Goal: Information Seeking & Learning: Check status

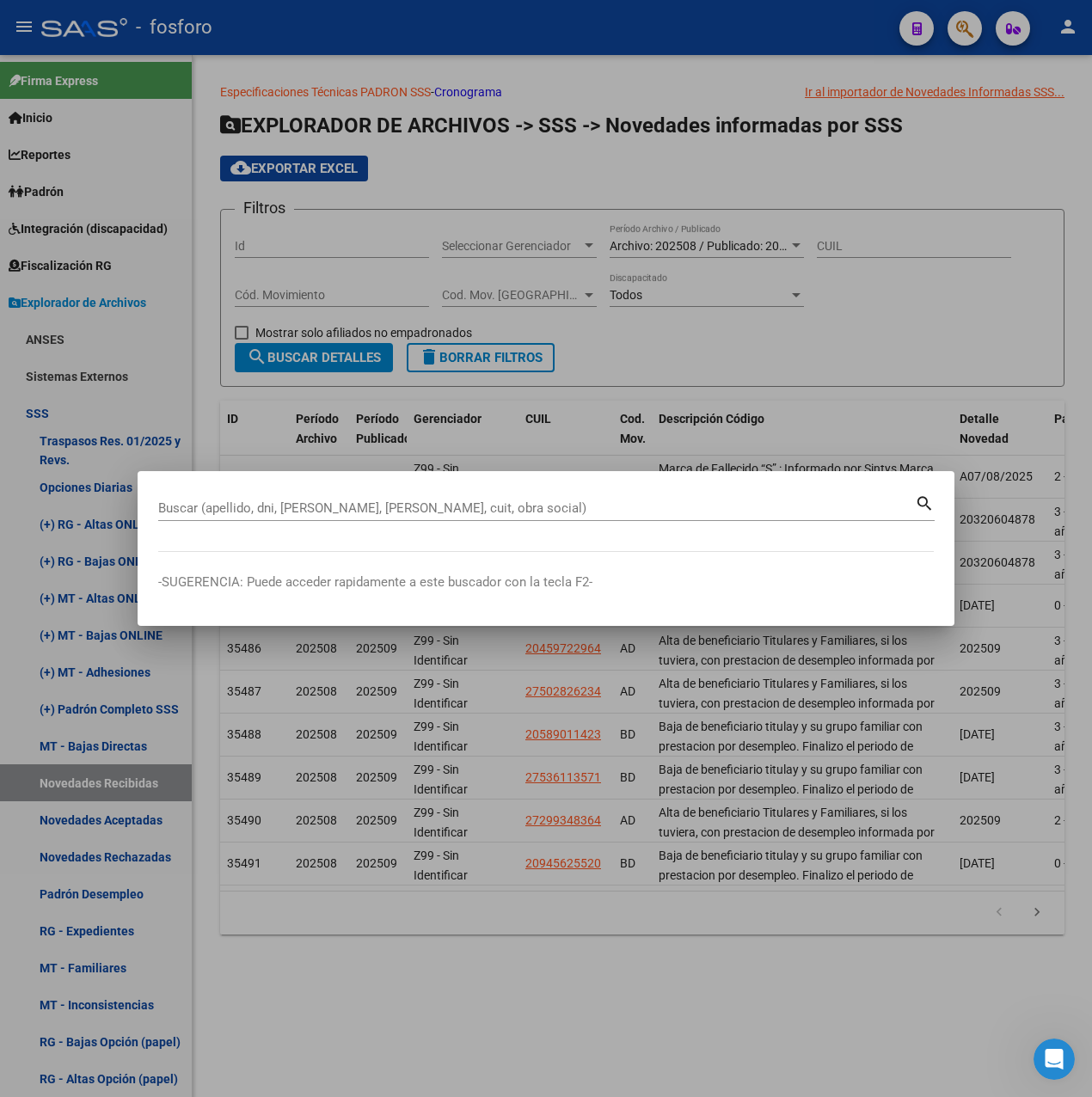
scroll to position [258, 0]
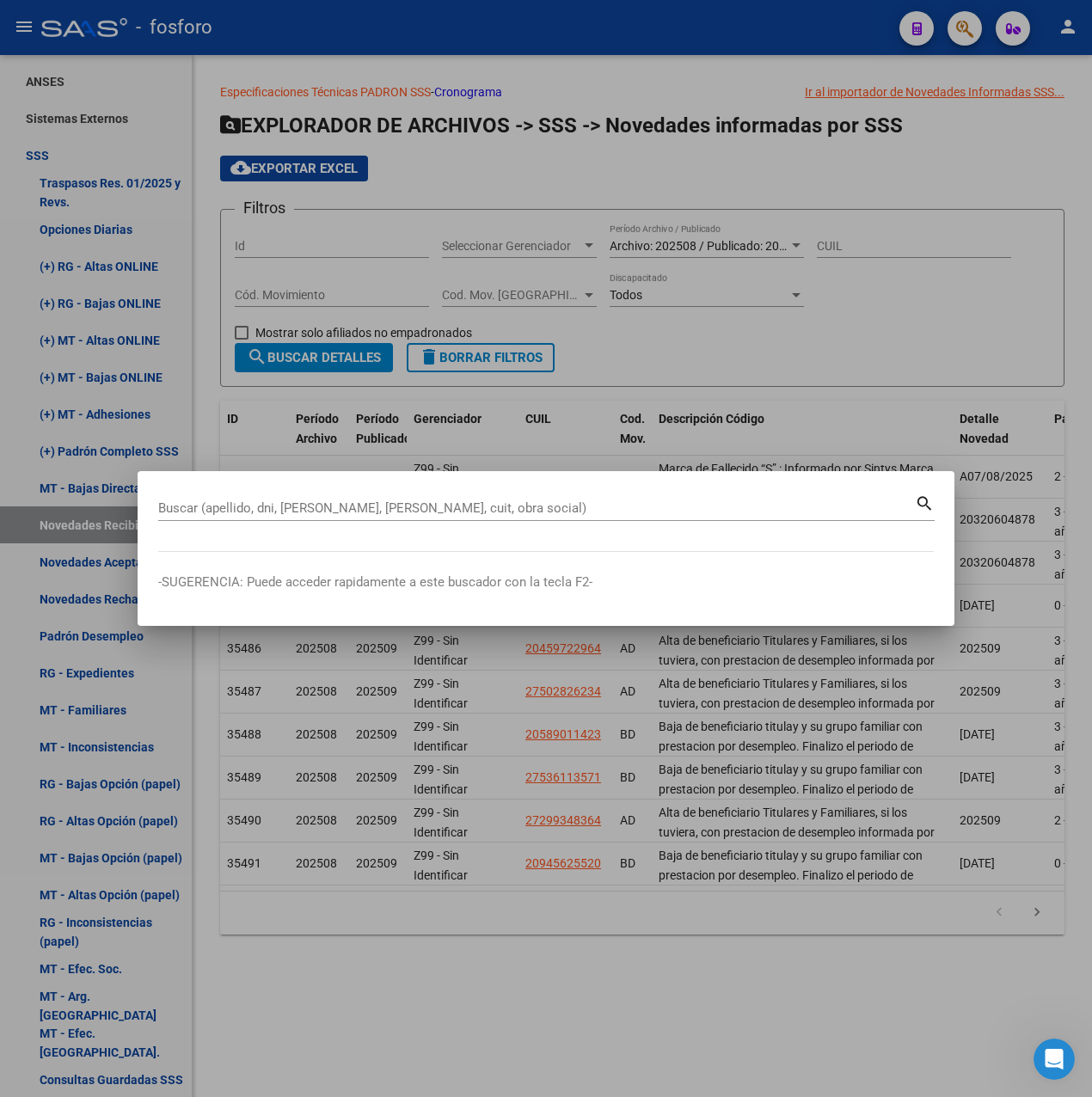
click at [458, 723] on div at bounding box center [546, 548] width 1092 height 1097
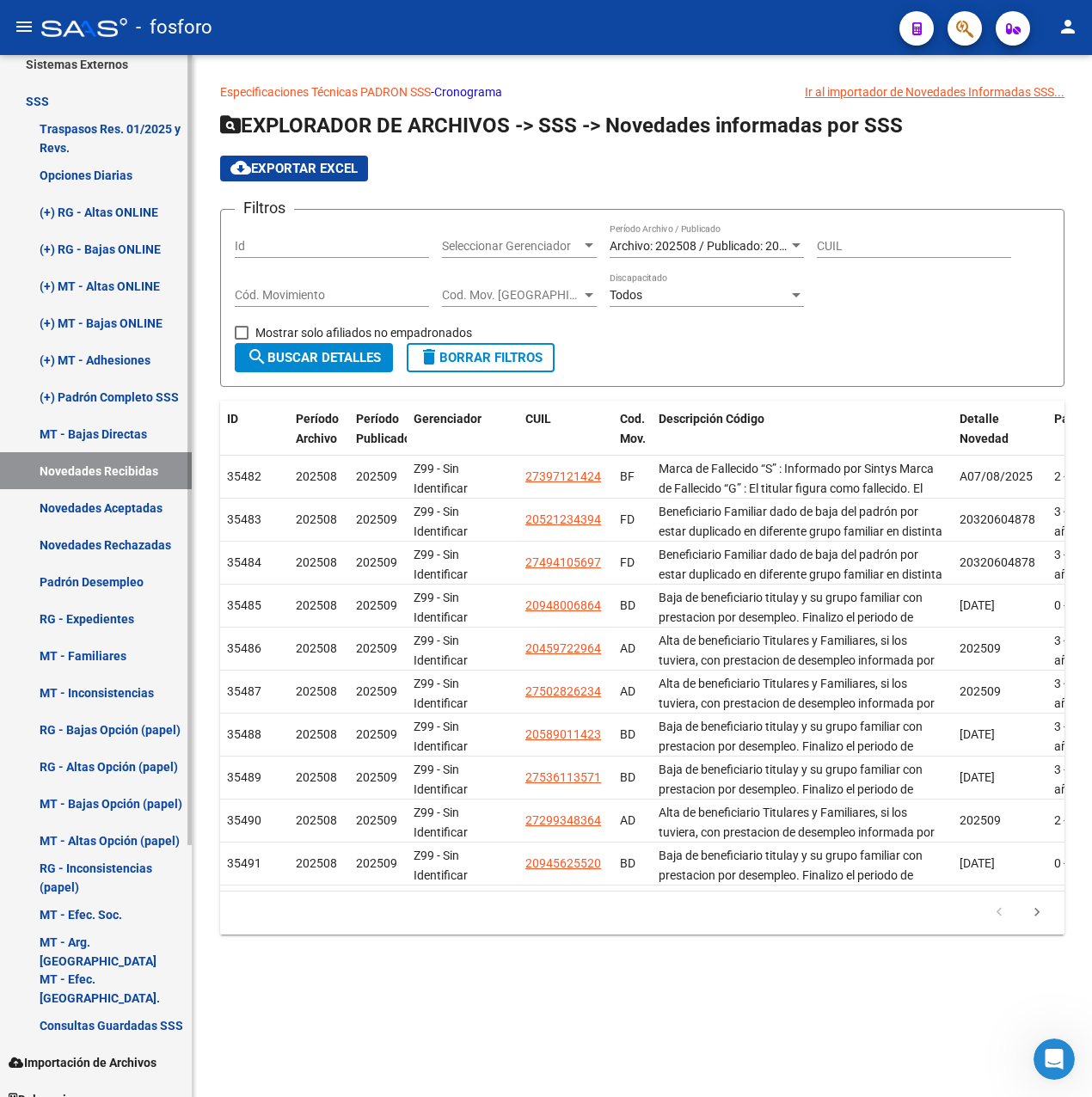
scroll to position [333, 0]
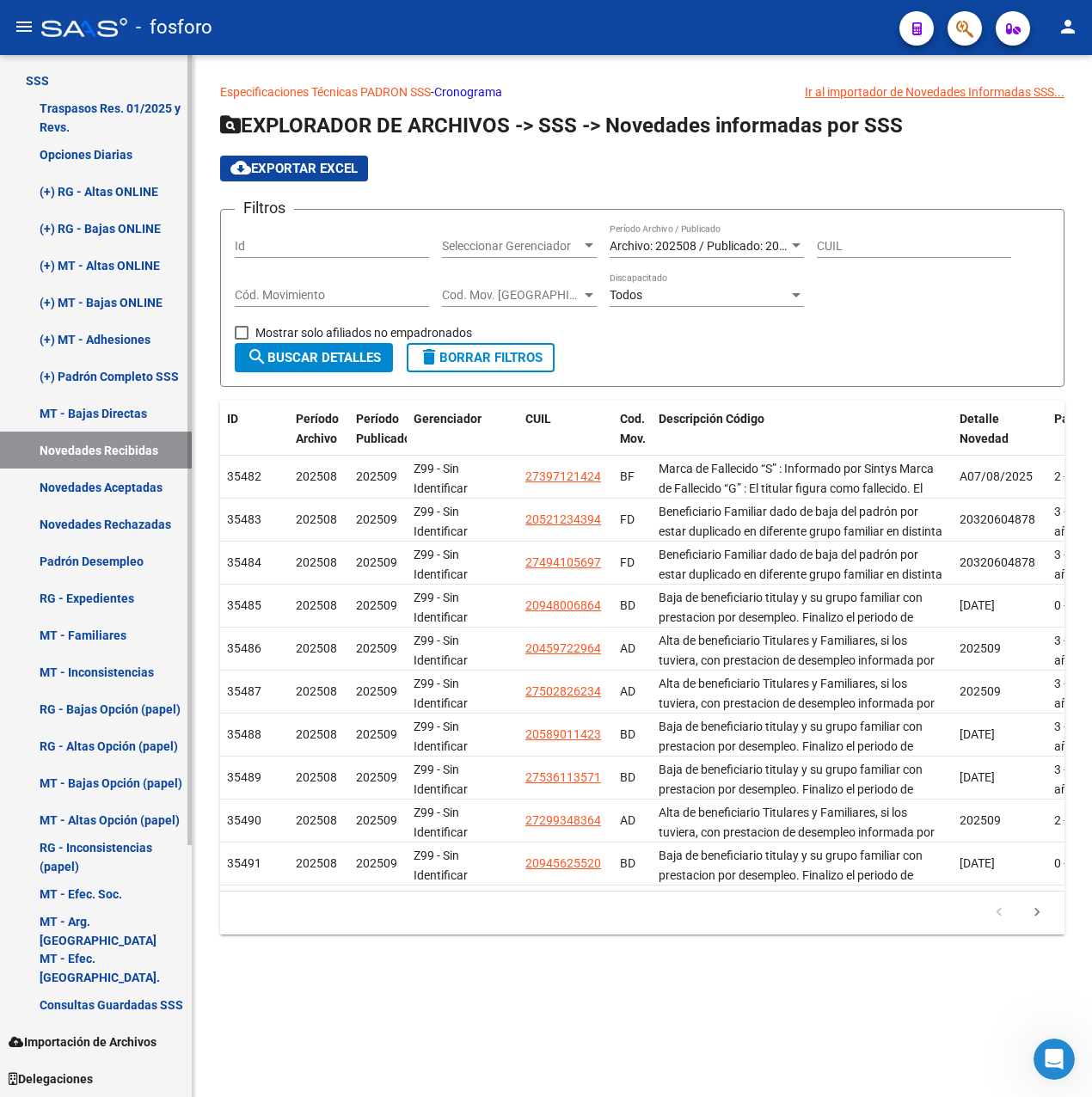
click at [103, 559] on link "Padrón Desempleo" at bounding box center [96, 560] width 192 height 37
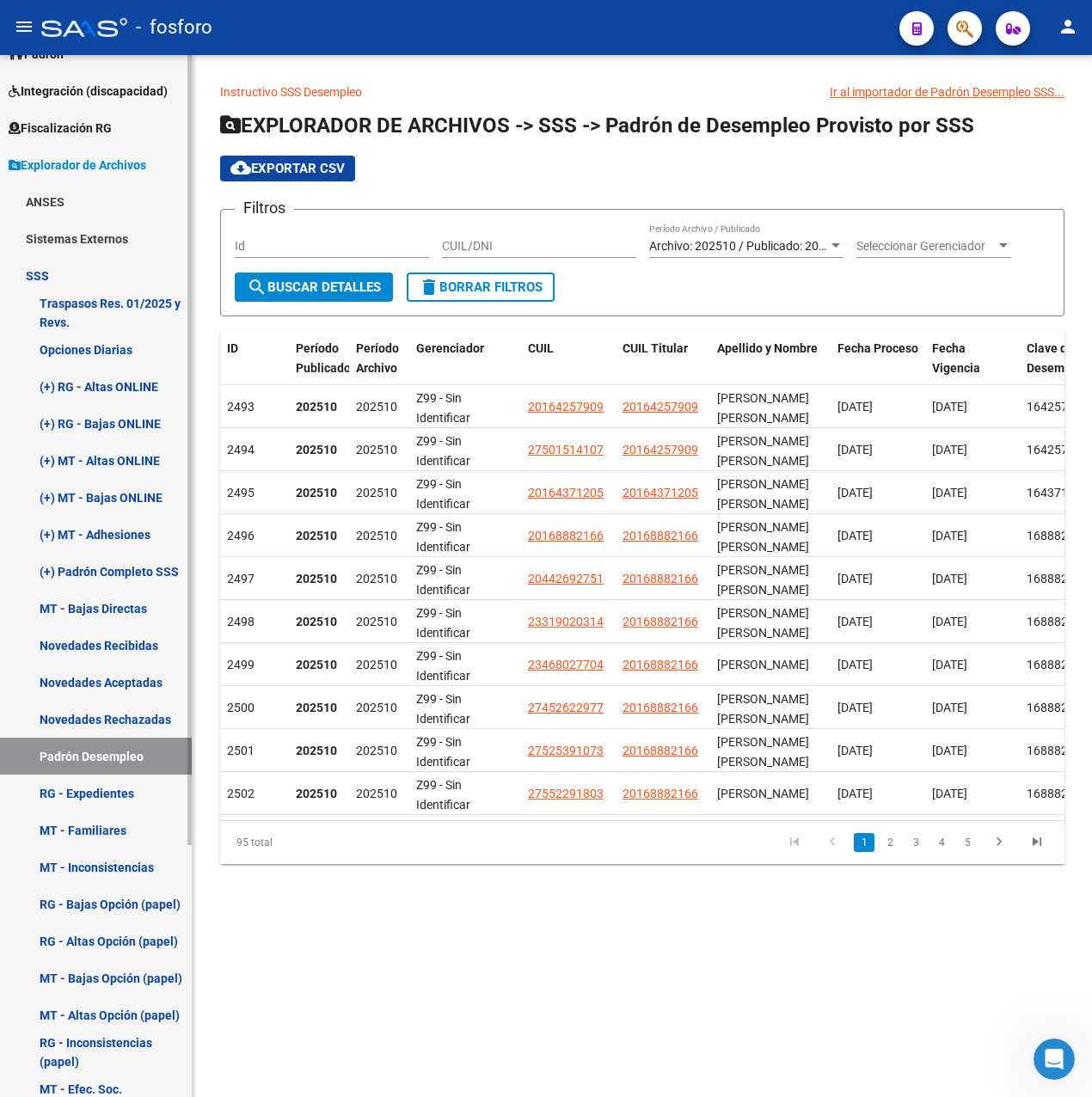
scroll to position [161, 0]
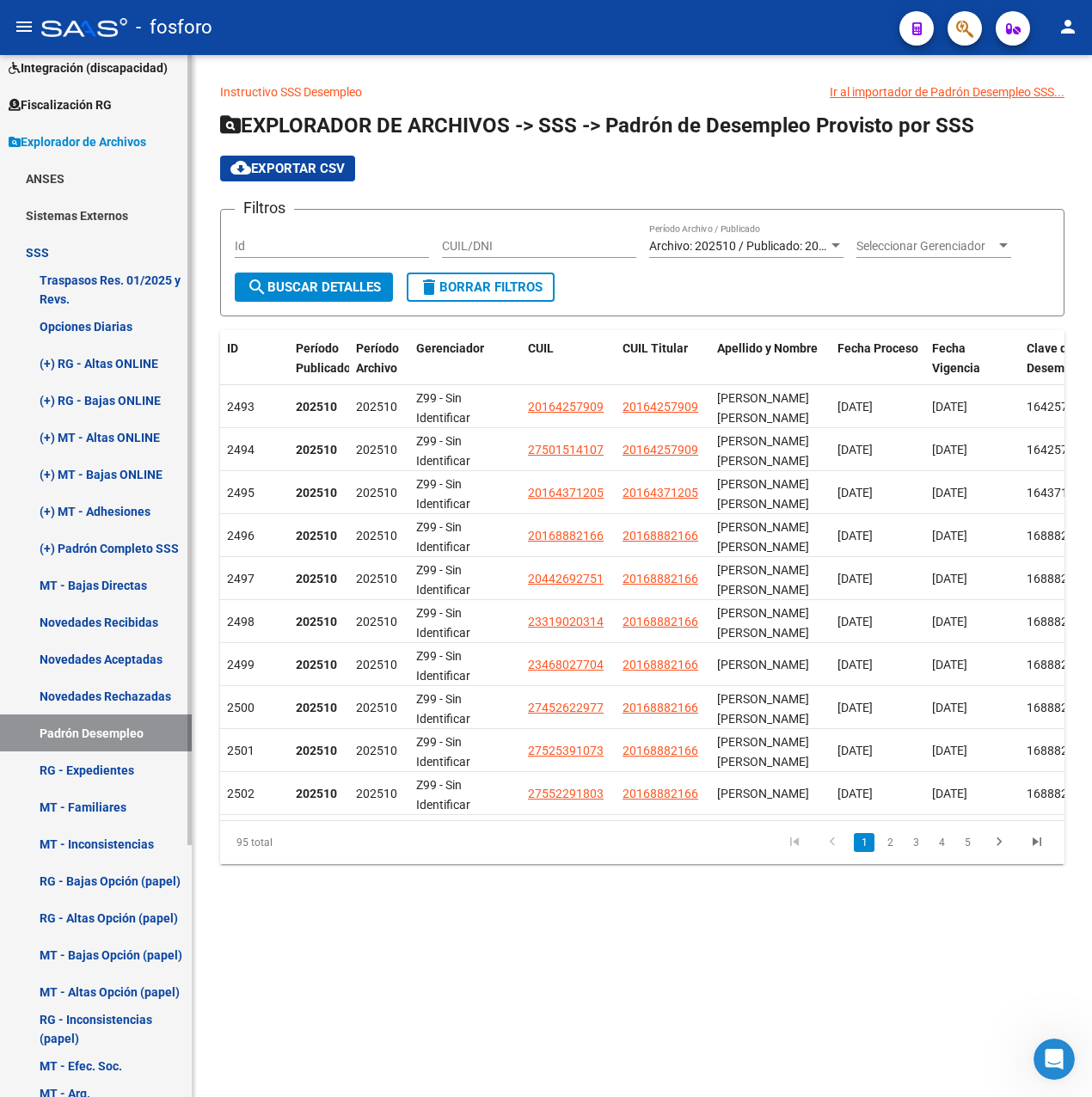
click at [131, 355] on link "(+) RG - Altas ONLINE" at bounding box center [96, 363] width 192 height 37
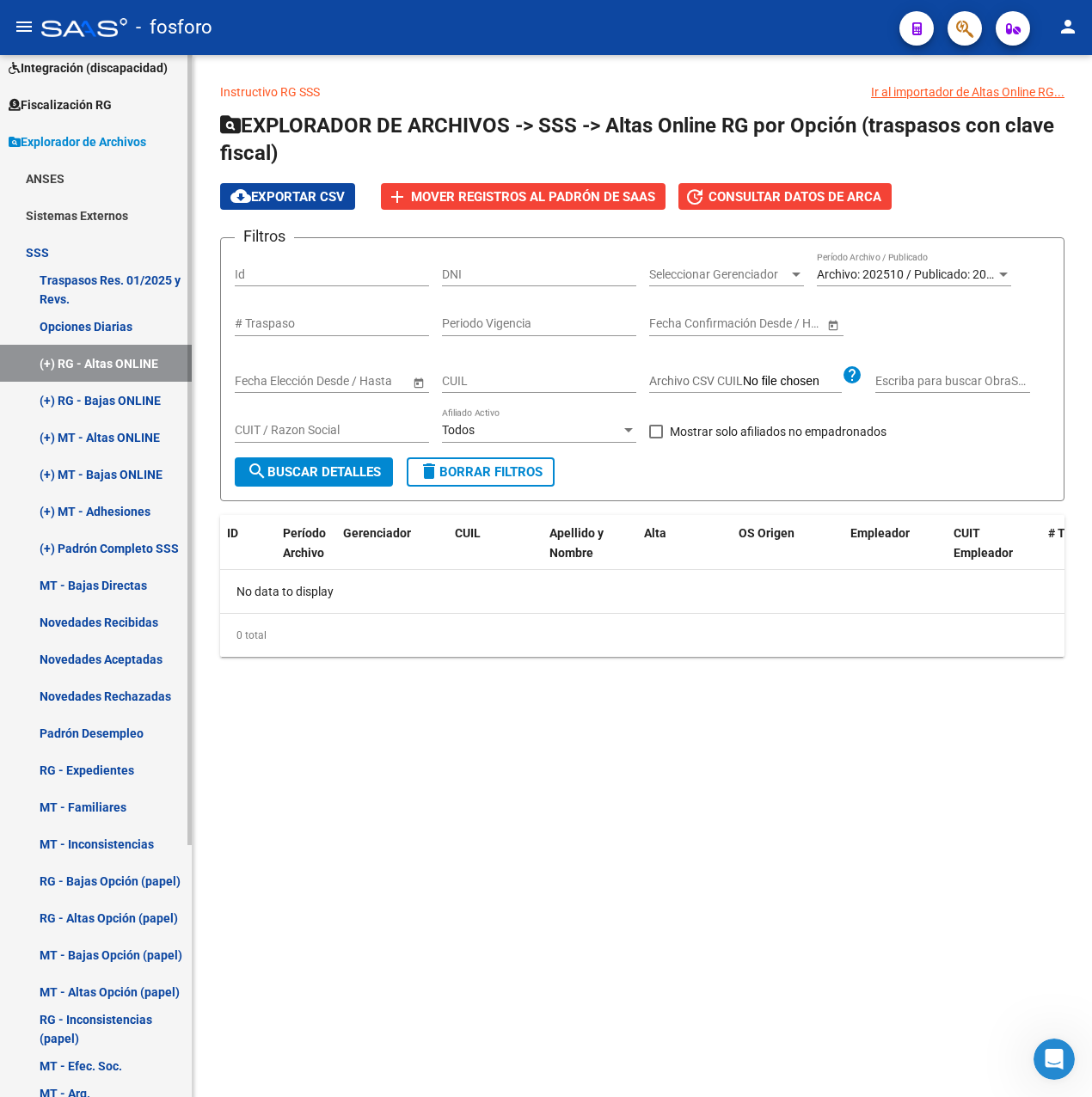
click at [128, 400] on link "(+) RG - Bajas ONLINE" at bounding box center [96, 400] width 192 height 37
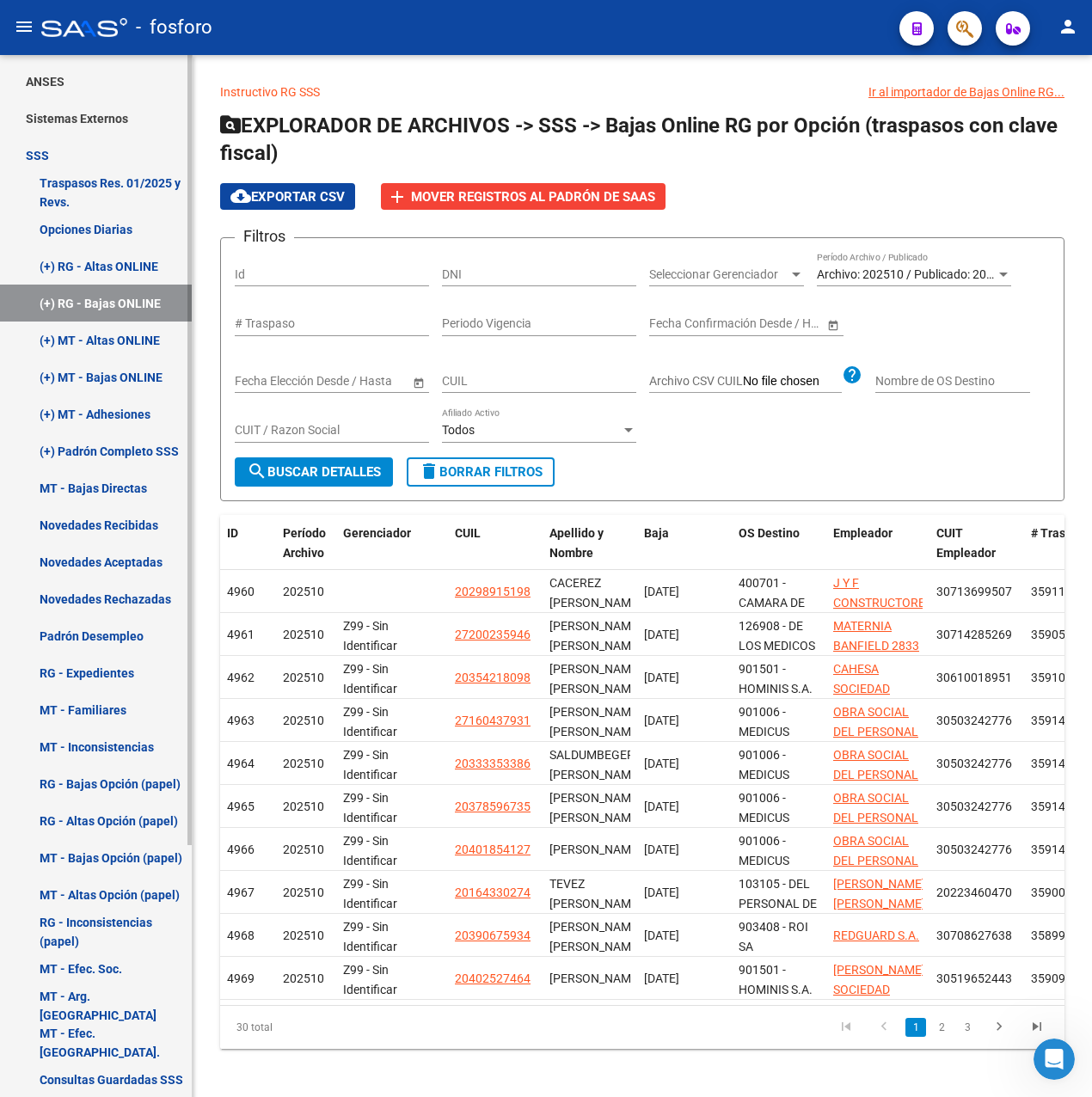
scroll to position [333, 0]
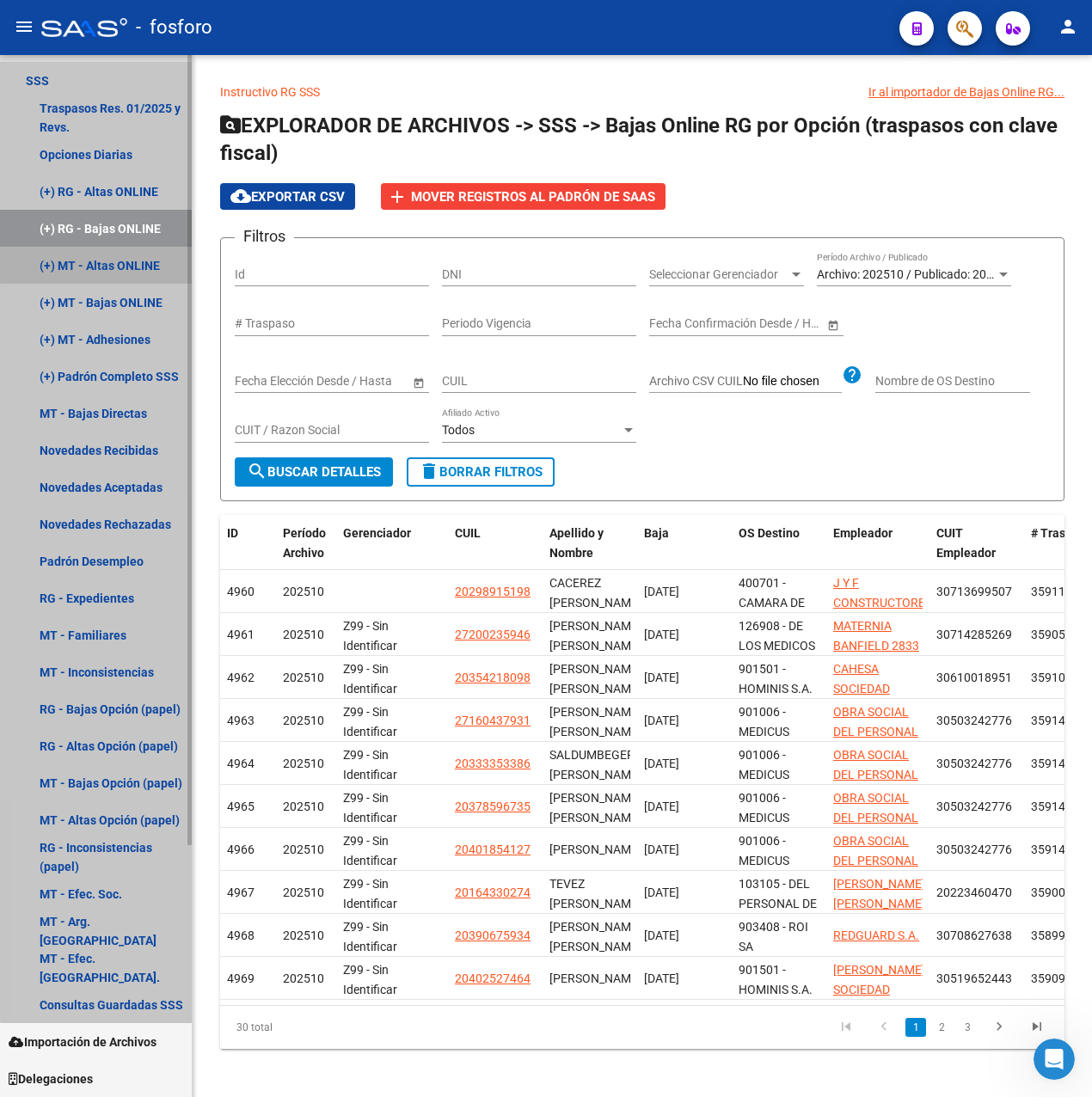
click at [128, 261] on link "(+) MT - Altas ONLINE" at bounding box center [96, 265] width 192 height 37
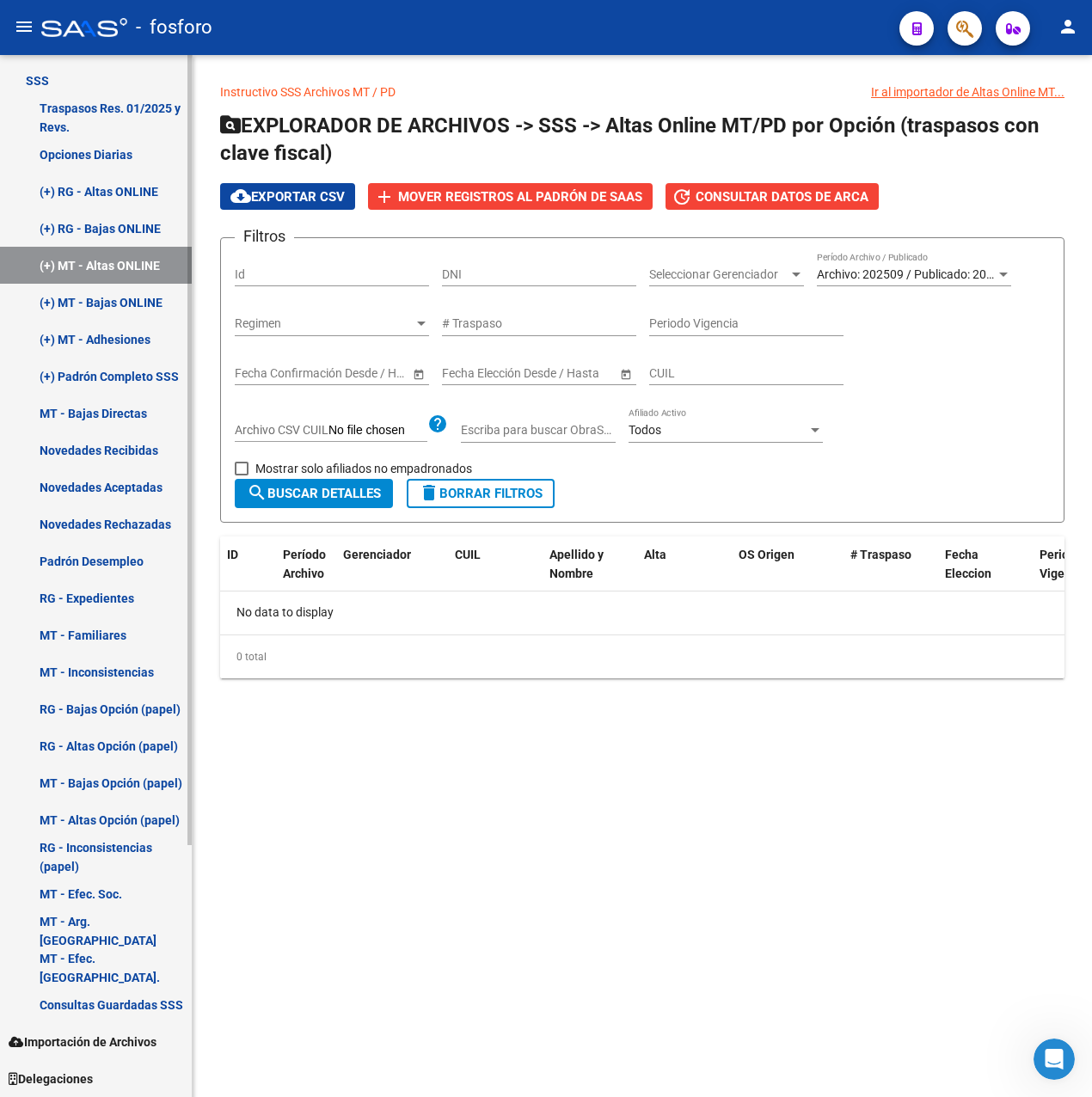
click at [123, 297] on link "(+) MT - Bajas ONLINE" at bounding box center [96, 302] width 192 height 37
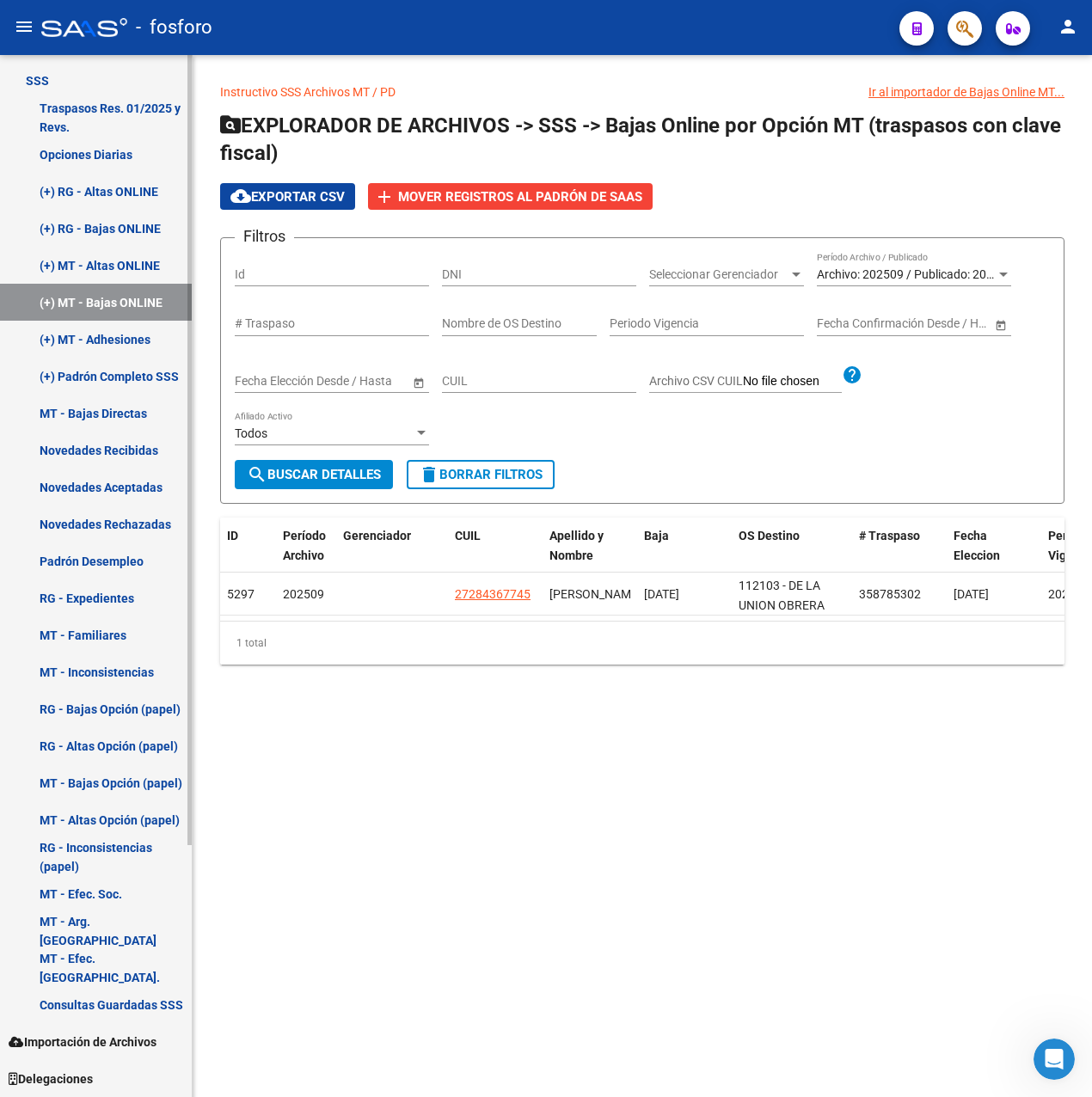
click at [127, 355] on link "(+) MT - Adhesiones" at bounding box center [96, 339] width 192 height 37
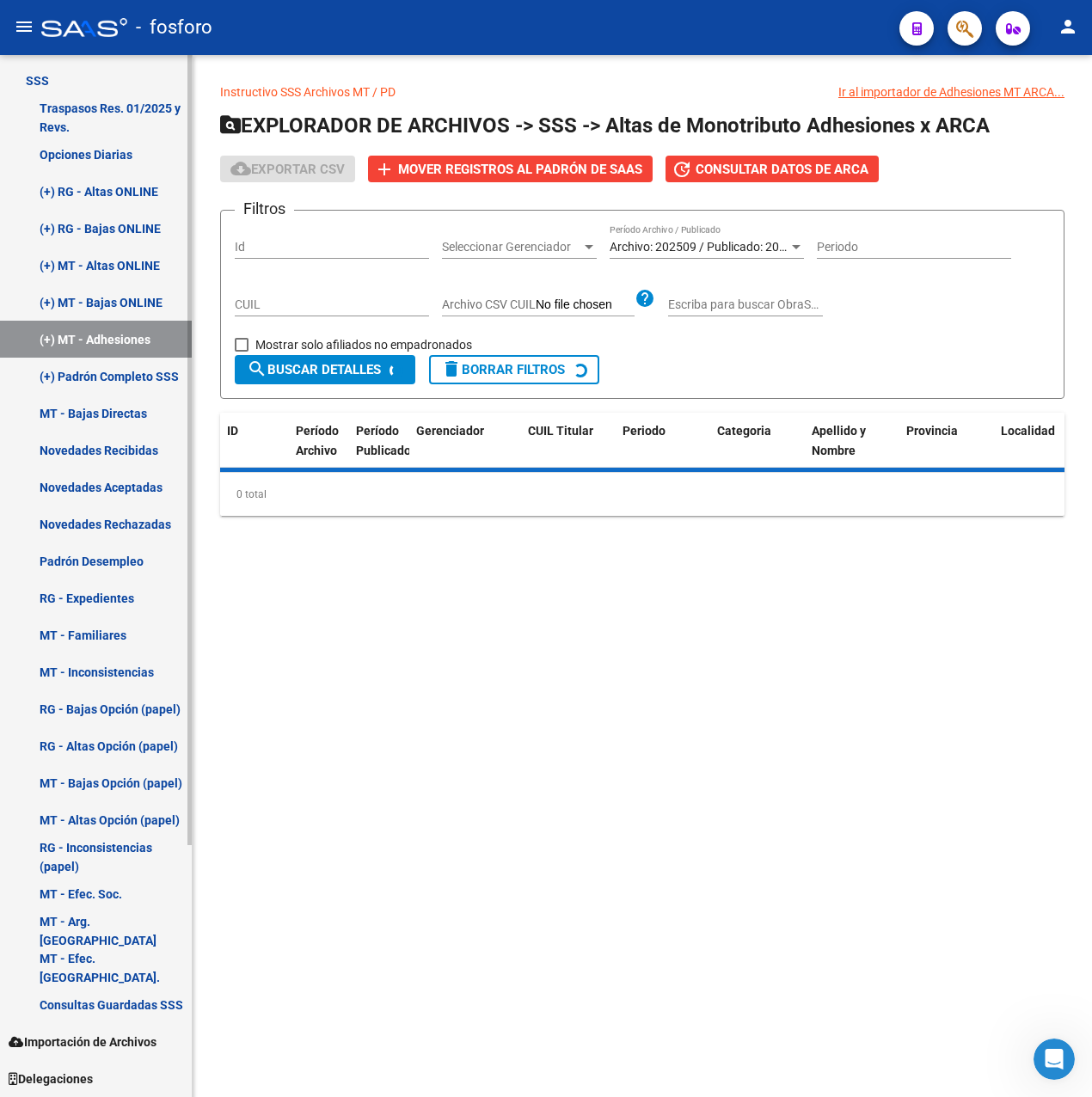
click at [129, 295] on link "(+) MT - Bajas ONLINE" at bounding box center [96, 302] width 192 height 37
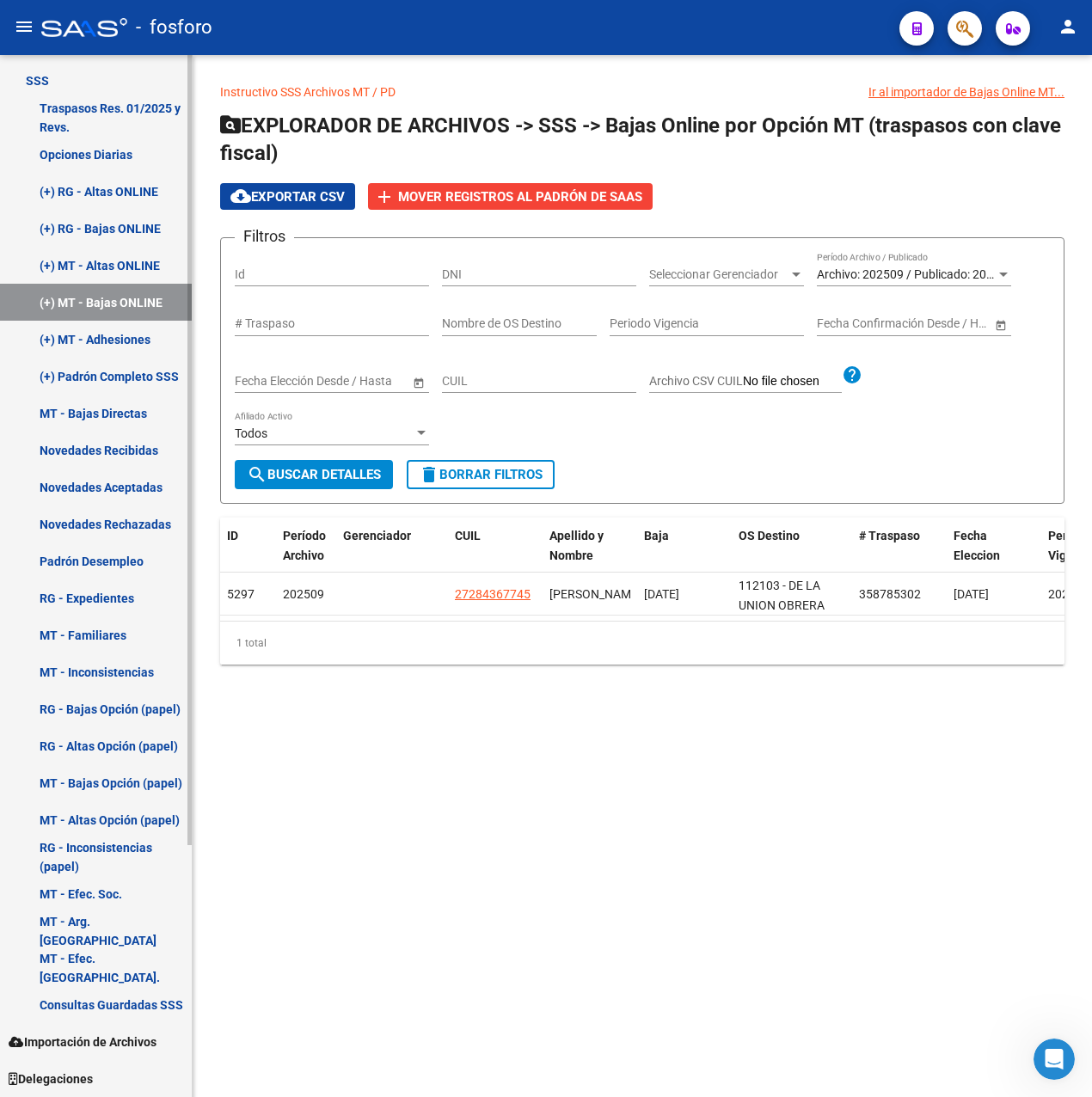
click at [128, 318] on link "(+) MT - Bajas ONLINE" at bounding box center [96, 302] width 192 height 37
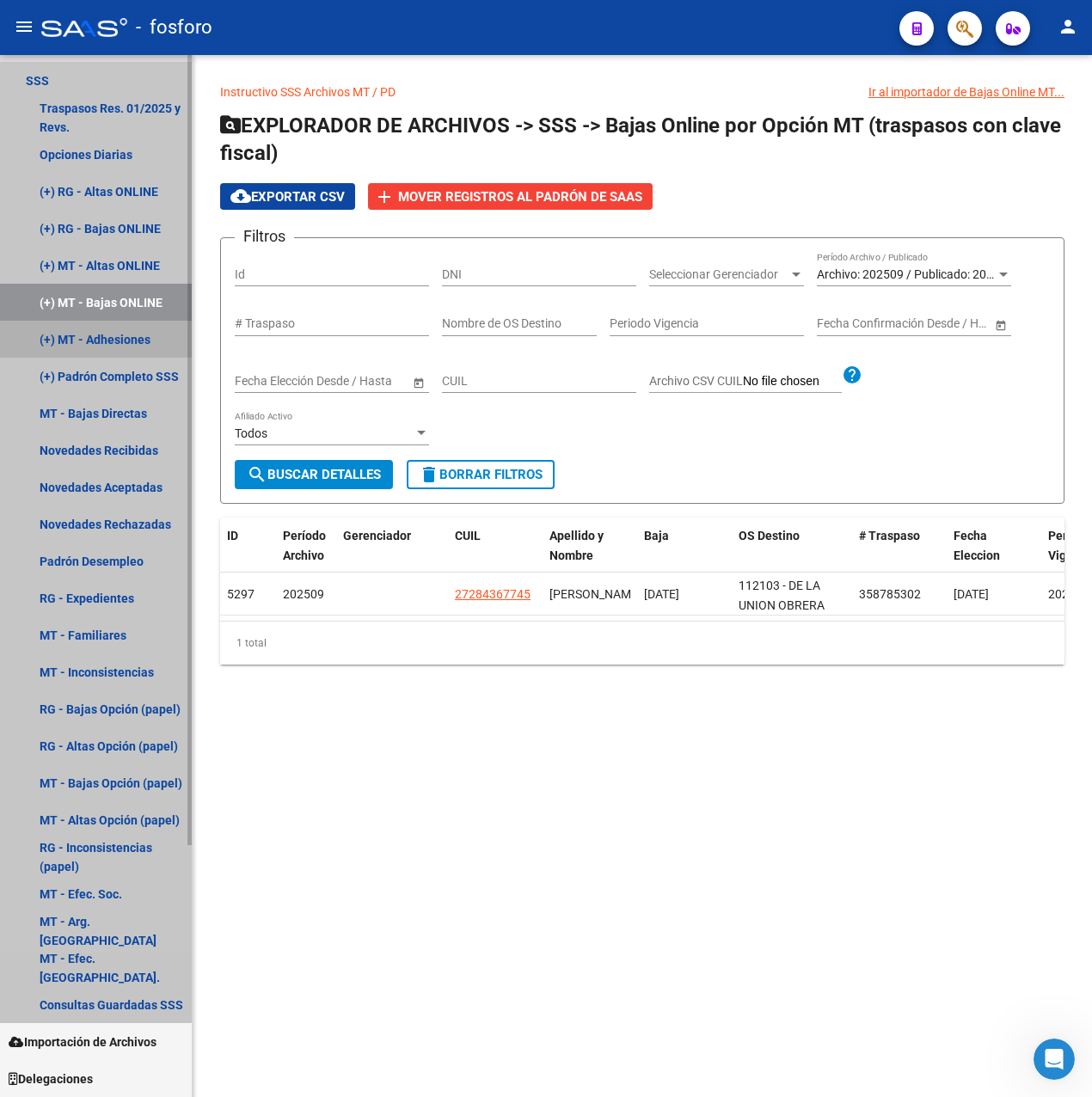
click at [128, 339] on link "(+) MT - Adhesiones" at bounding box center [96, 339] width 192 height 37
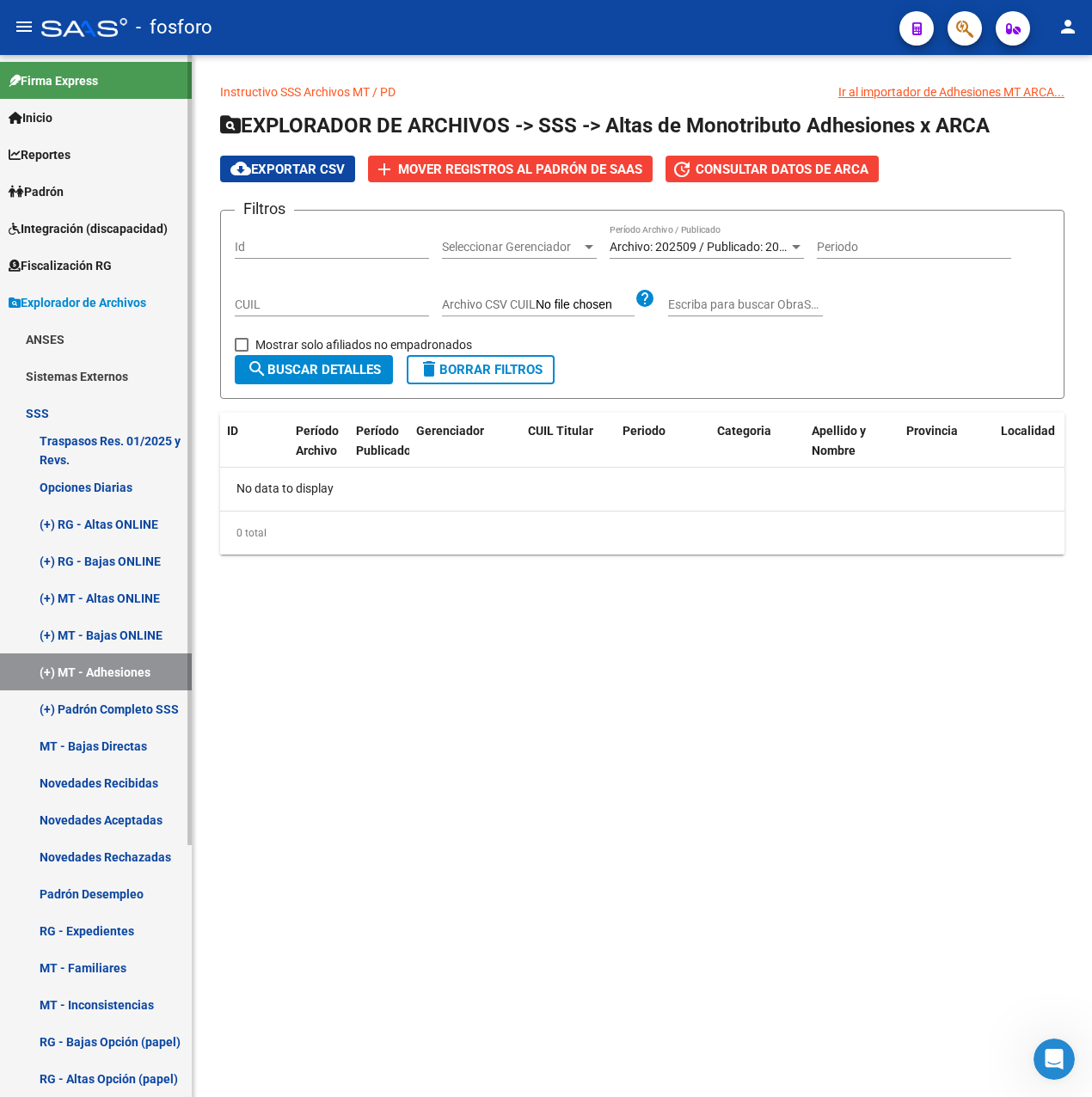
click at [56, 205] on link "Padrón" at bounding box center [96, 191] width 192 height 37
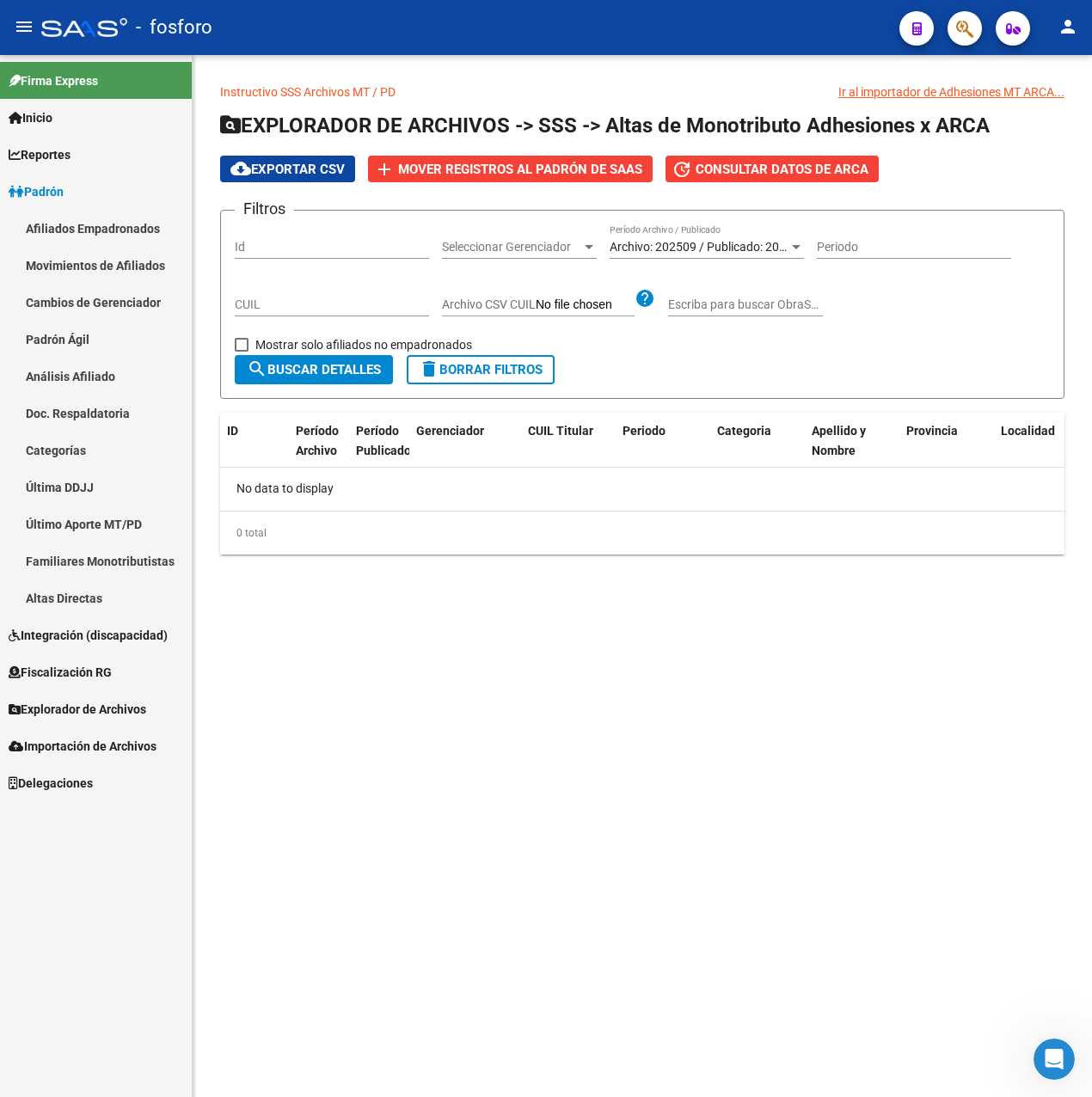
click at [68, 122] on link "Inicio" at bounding box center [96, 117] width 192 height 37
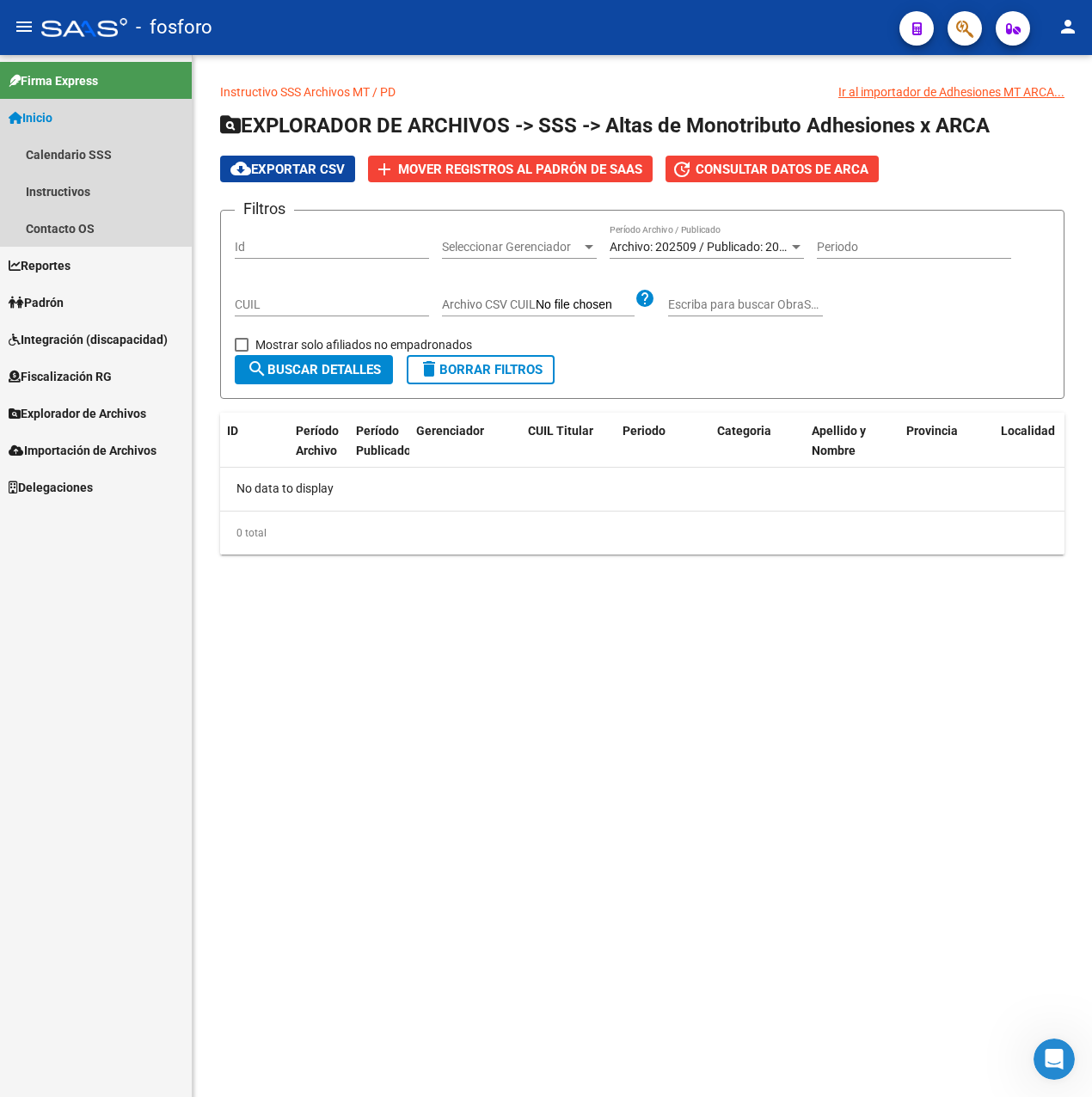
click at [68, 122] on link "Inicio" at bounding box center [96, 117] width 192 height 37
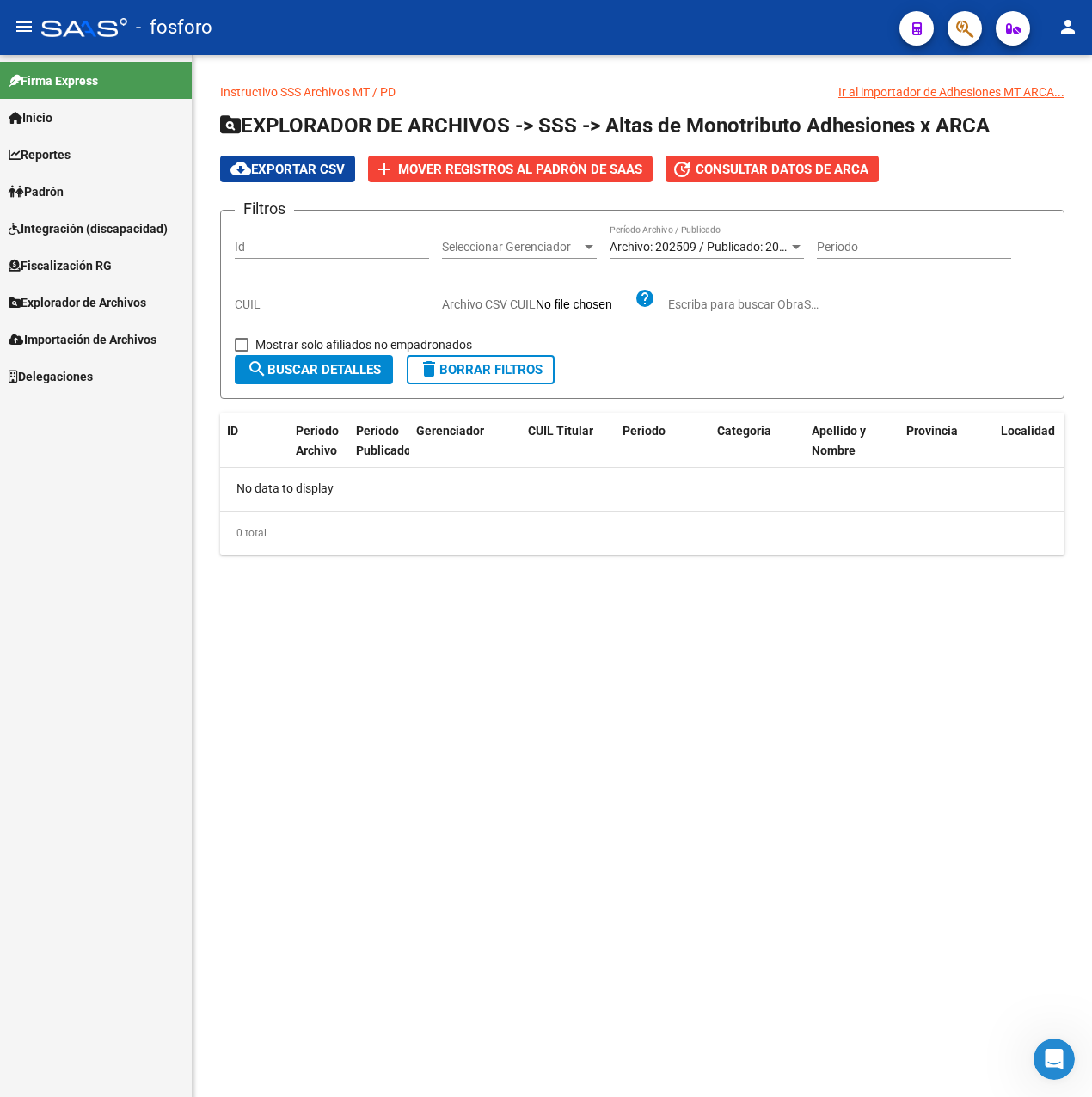
click at [68, 145] on span "Reportes" at bounding box center [40, 154] width 62 height 18
click at [60, 198] on link "Padrón" at bounding box center [96, 191] width 192 height 37
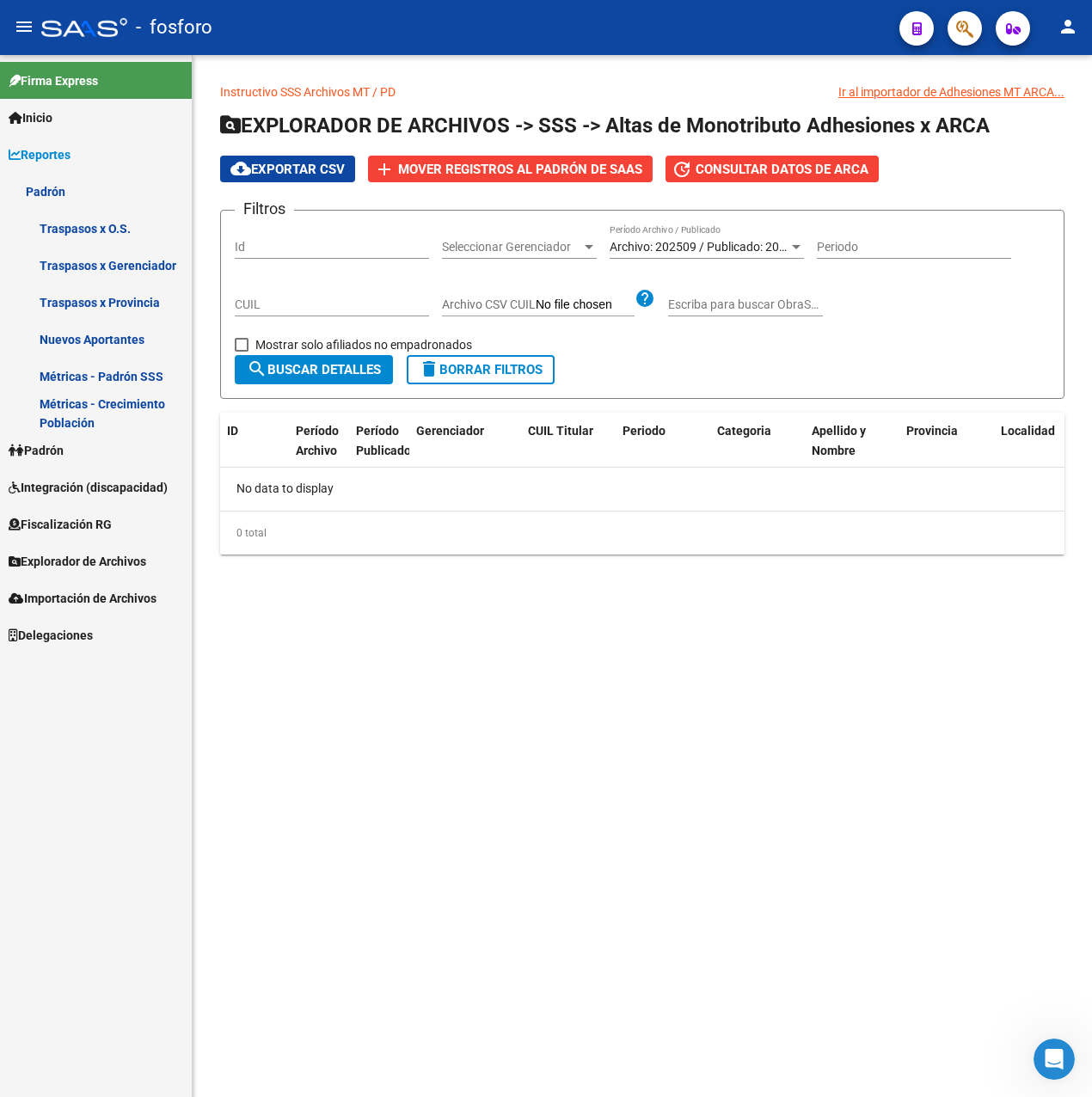
click at [97, 386] on link "Métricas - Padrón SSS" at bounding box center [96, 376] width 192 height 37
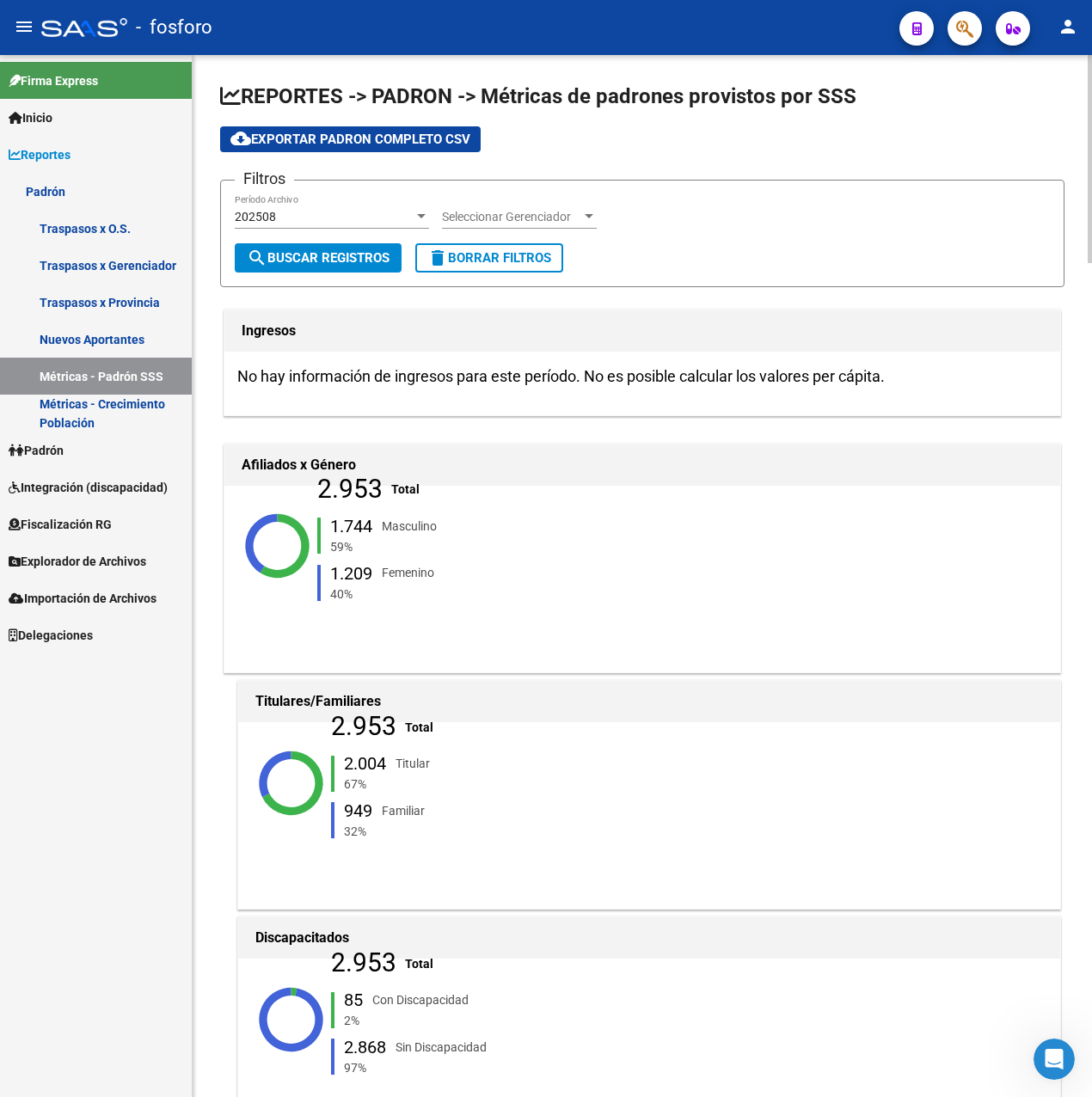
drag, startPoint x: 319, startPoint y: 500, endPoint x: 388, endPoint y: 499, distance: 69.0
click at [388, 499] on div "2.953 Total 1.744 Masculino 59% 1.209 [DEMOGRAPHIC_DATA] 40%" at bounding box center [441, 545] width 246 height 132
drag, startPoint x: 388, startPoint y: 499, endPoint x: 542, endPoint y: 515, distance: 154.8
click at [542, 515] on div "1.744 Masculino 59% 1.209 Femenino 40%" at bounding box center [441, 559] width 246 height 103
click at [402, 209] on div "202508" at bounding box center [324, 216] width 179 height 15
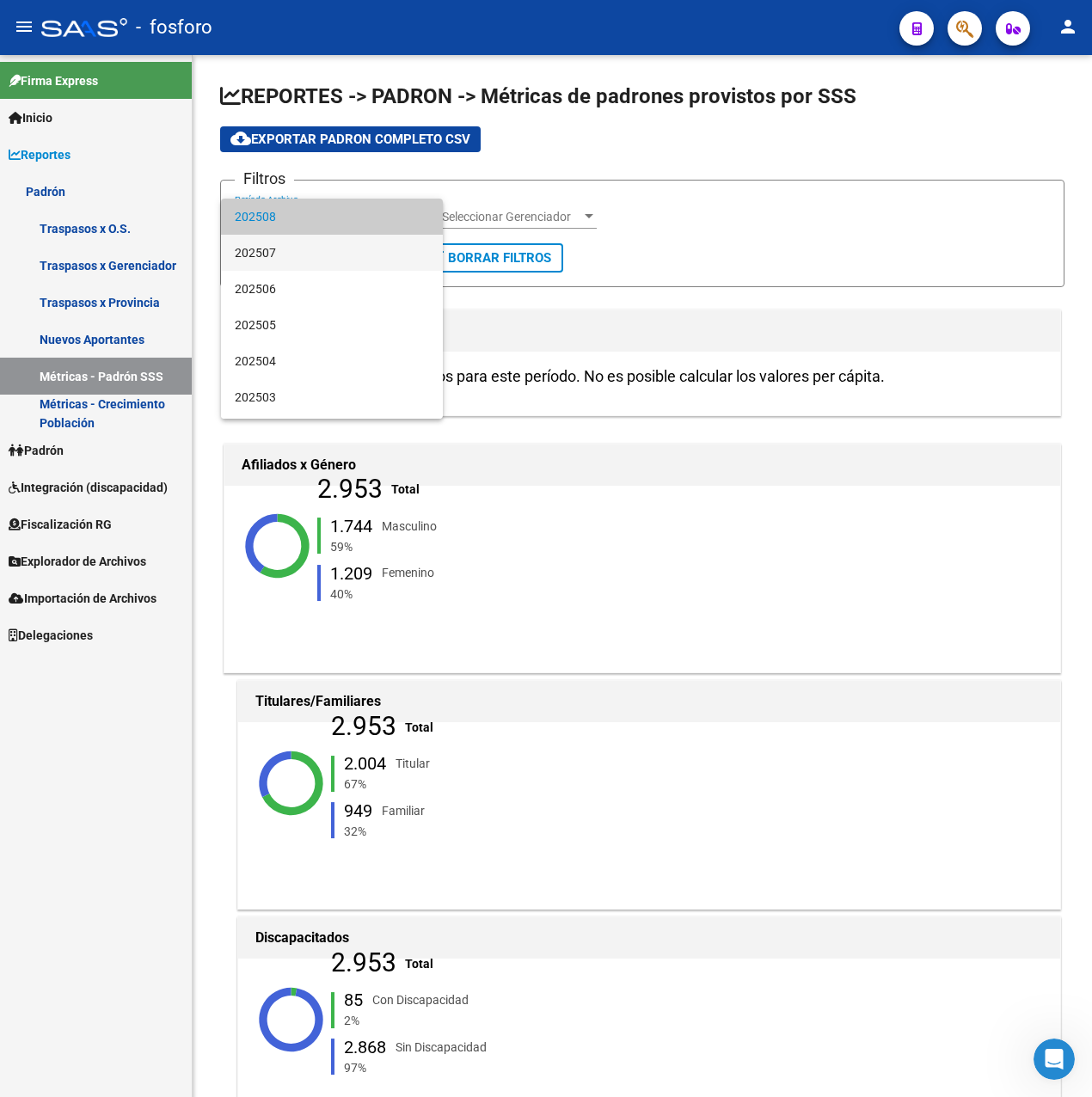
click at [308, 258] on span "202507" at bounding box center [332, 252] width 194 height 36
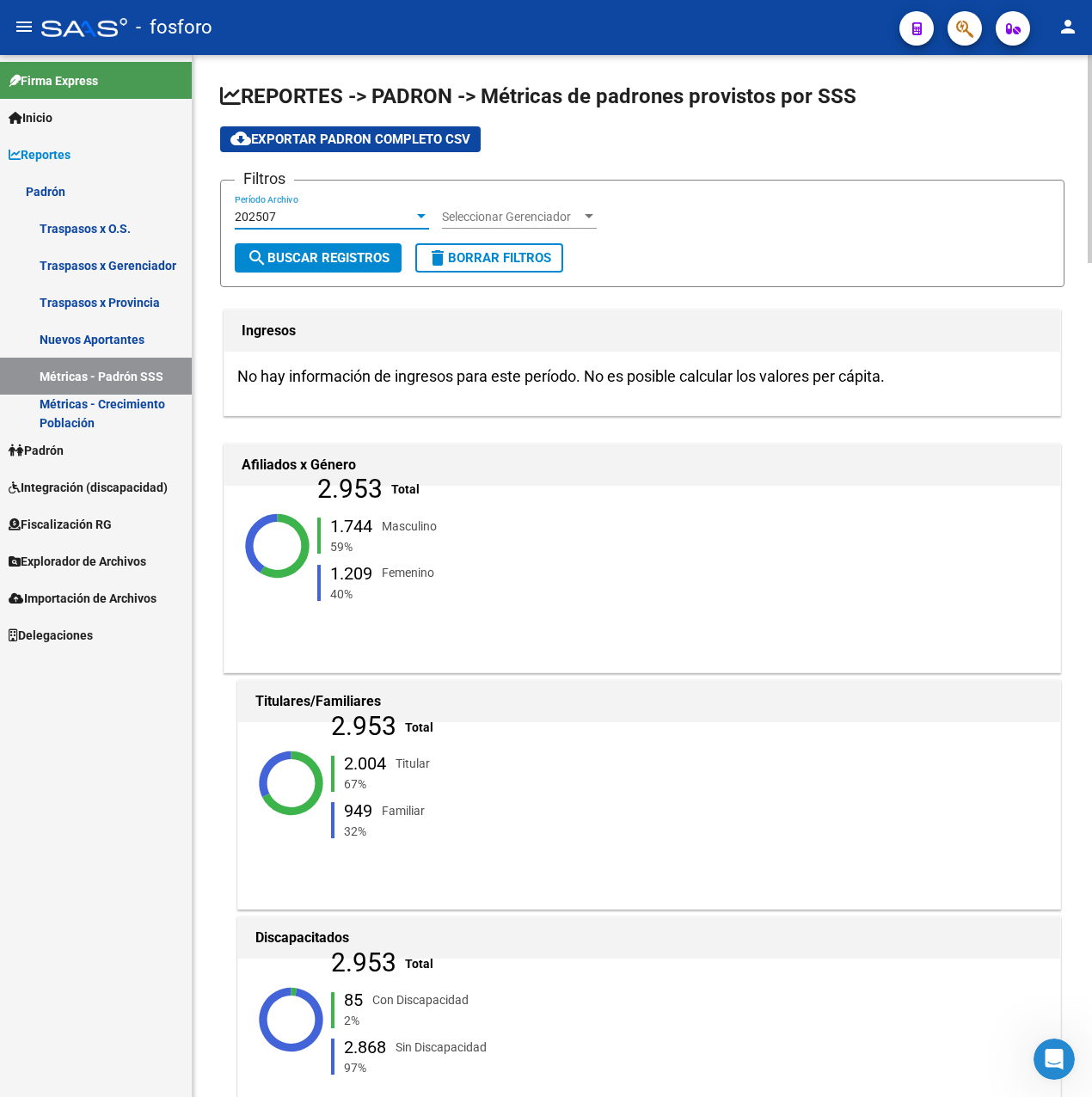
click at [321, 260] on span "search Buscar Registros" at bounding box center [318, 258] width 143 height 16
drag, startPoint x: 370, startPoint y: 487, endPoint x: 382, endPoint y: 487, distance: 12.0
click at [382, 487] on div "2.989" at bounding box center [350, 488] width 65 height 18
drag, startPoint x: 382, startPoint y: 487, endPoint x: 393, endPoint y: 219, distance: 268.2
click at [393, 219] on div "202507" at bounding box center [324, 216] width 179 height 15
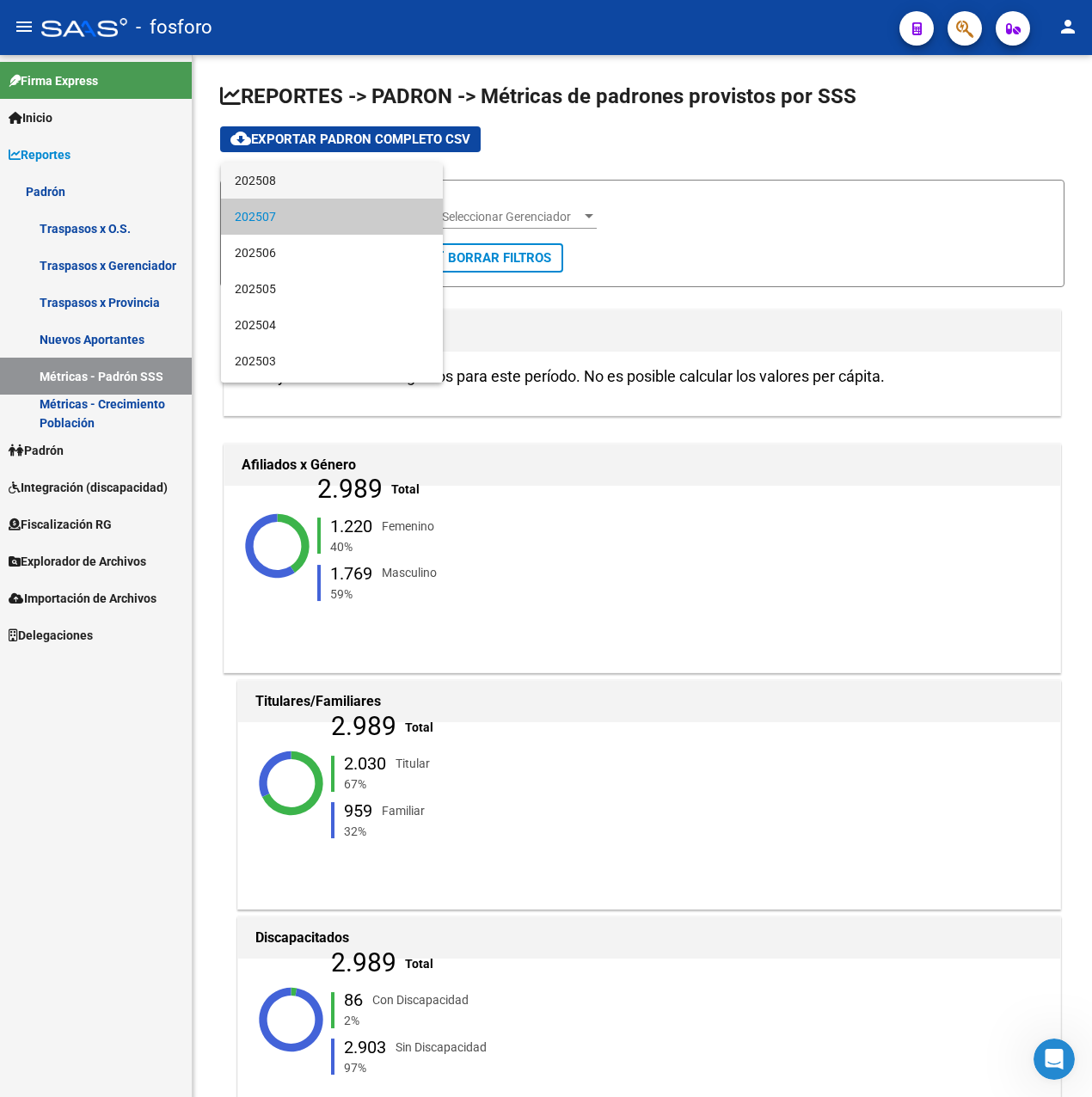
click at [301, 182] on span "202508" at bounding box center [332, 180] width 194 height 36
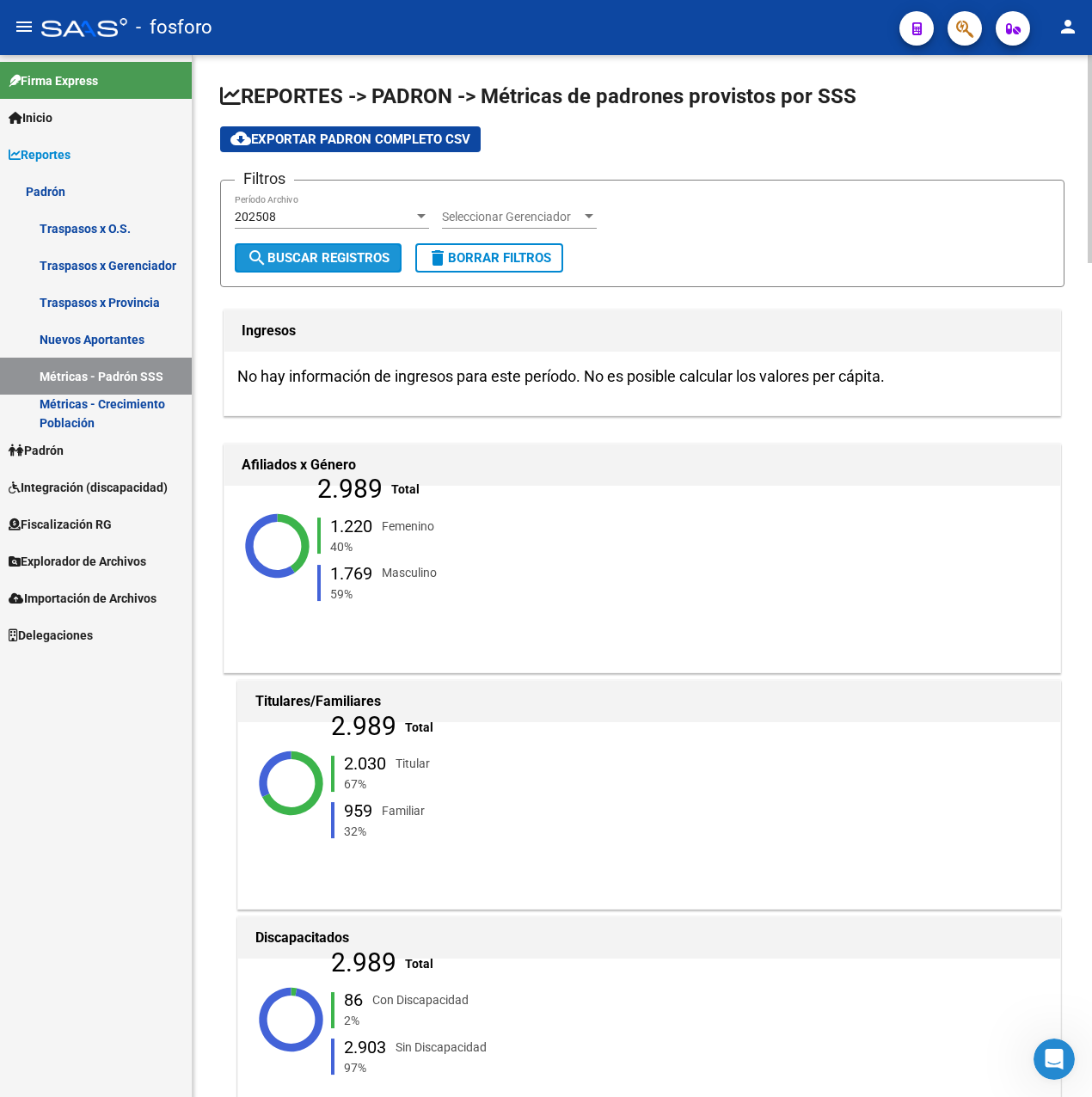
click at [368, 243] on button "search Buscar Registros" at bounding box center [319, 257] width 167 height 29
drag, startPoint x: 373, startPoint y: 487, endPoint x: 382, endPoint y: 489, distance: 9.2
click at [382, 489] on div "2.953" at bounding box center [350, 488] width 65 height 18
drag, startPoint x: 382, startPoint y: 489, endPoint x: 490, endPoint y: 524, distance: 113.5
click at [490, 524] on div "1.744 Masculino 59%" at bounding box center [432, 537] width 230 height 39
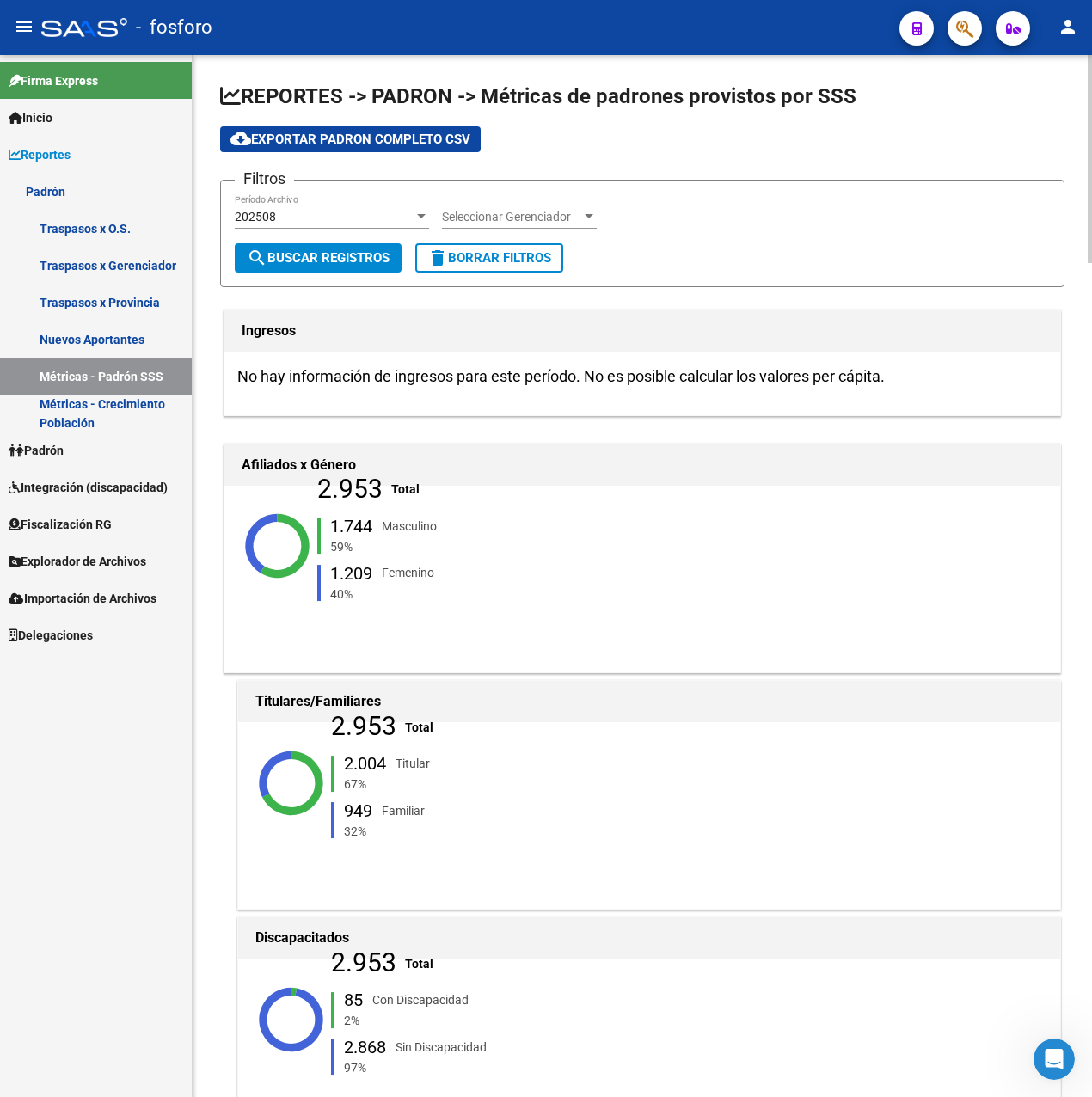
drag, startPoint x: 343, startPoint y: 486, endPoint x: 466, endPoint y: 486, distance: 123.0
click at [466, 486] on div "2.953 Total 1.744 Masculino 59% 1.209 [DEMOGRAPHIC_DATA] 40%" at bounding box center [441, 545] width 246 height 132
drag, startPoint x: 466, startPoint y: 486, endPoint x: 471, endPoint y: 516, distance: 30.4
click at [471, 516] on div "1.744 Masculino 59% 1.209 Femenino 40%" at bounding box center [441, 559] width 246 height 103
click at [92, 450] on link "Padrón" at bounding box center [96, 450] width 192 height 37
